Goal: Check status: Check status

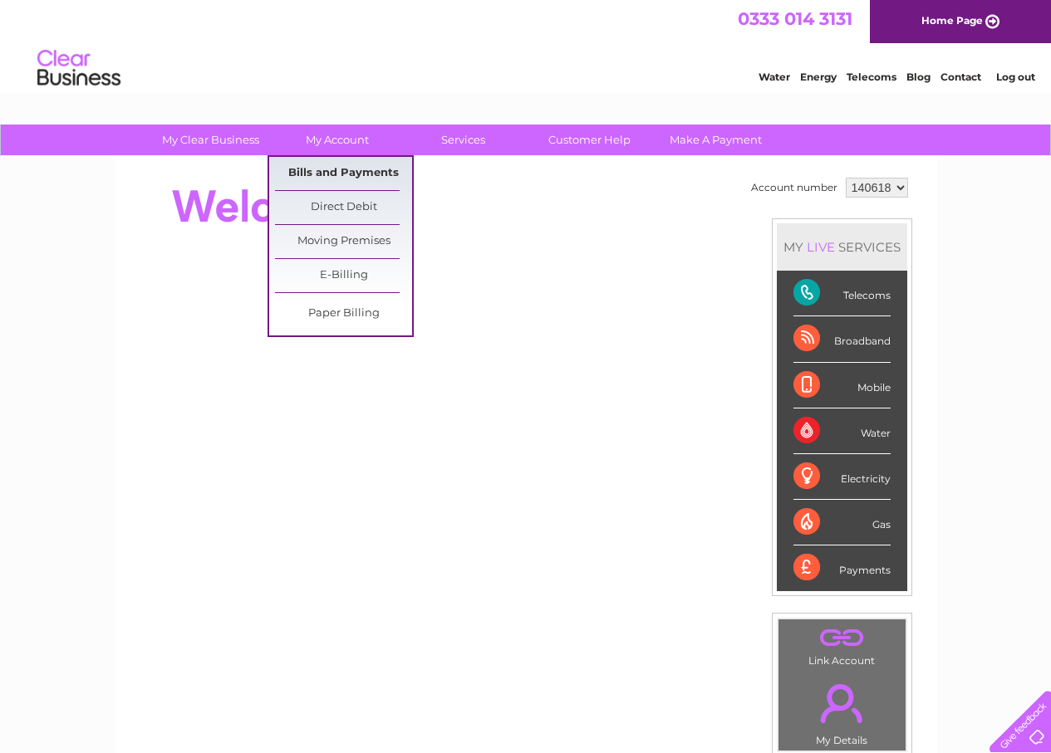
click at [341, 174] on link "Bills and Payments" at bounding box center [343, 173] width 137 height 33
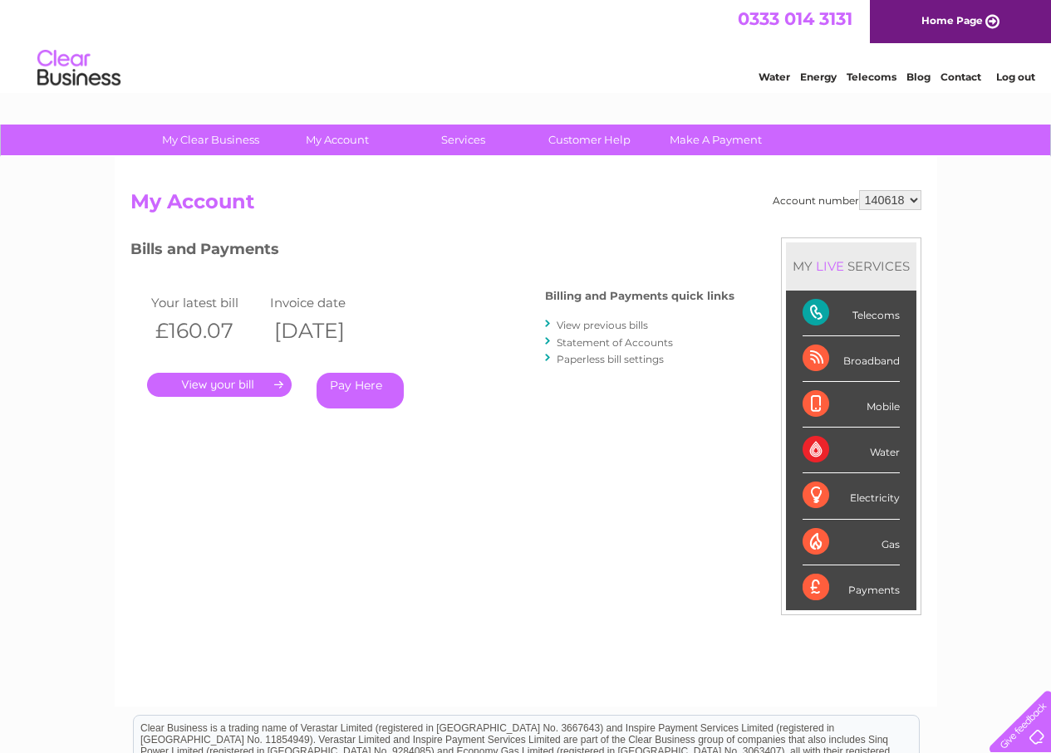
click at [250, 378] on link "." at bounding box center [219, 385] width 145 height 24
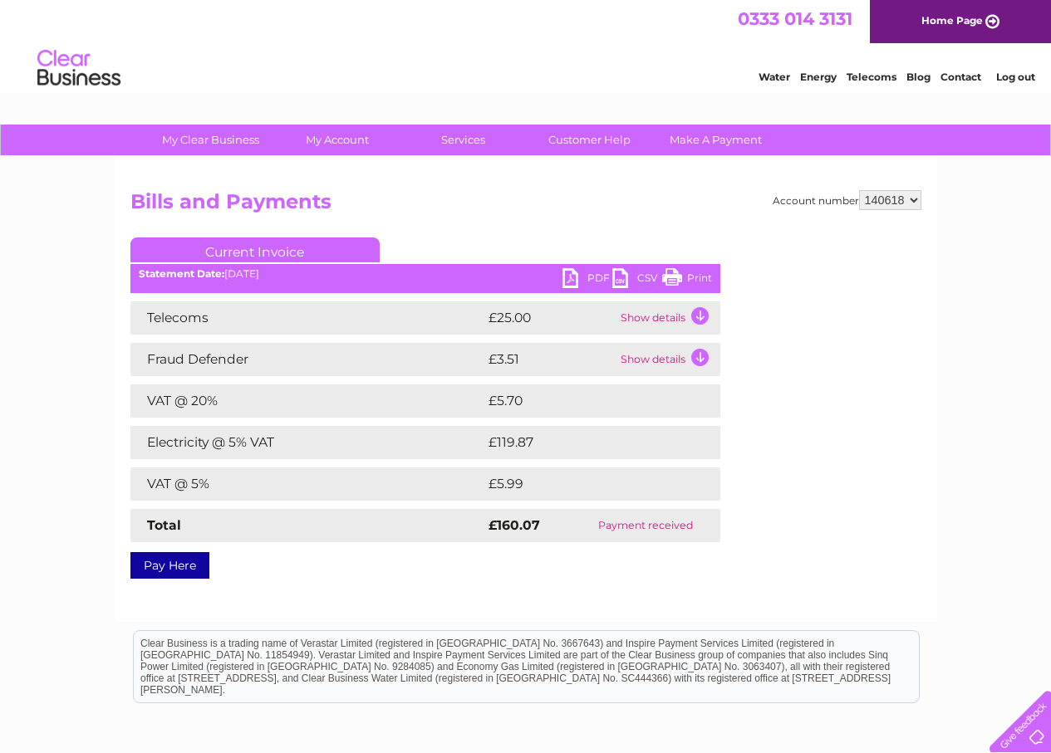
click at [583, 274] on link "PDF" at bounding box center [587, 280] width 50 height 24
